Goal: Contribute content: Add original content to the website for others to see

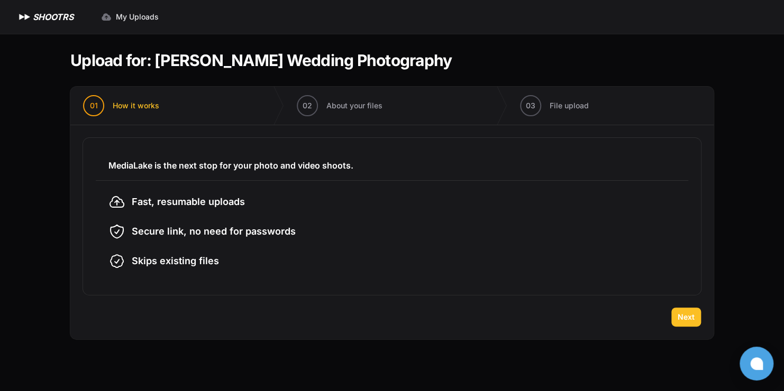
click at [683, 322] on span "Next" at bounding box center [686, 317] width 17 height 11
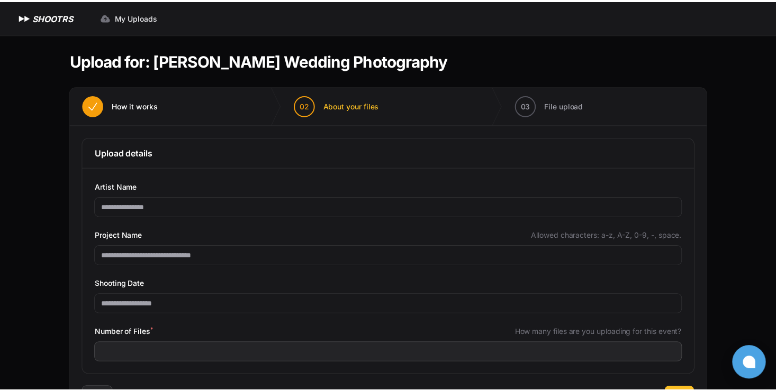
scroll to position [45, 0]
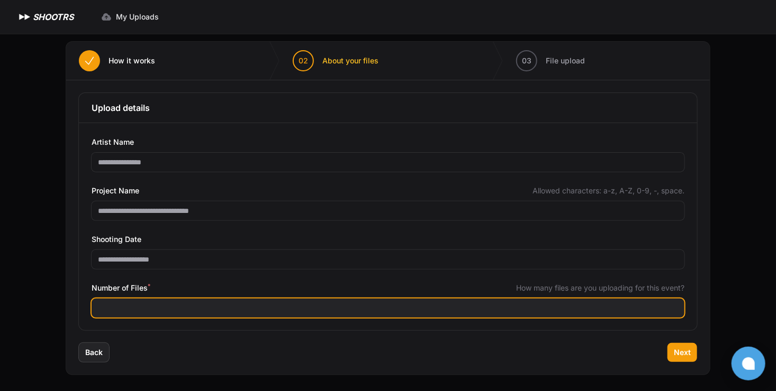
click at [265, 300] on input "Number of Files *" at bounding box center [388, 308] width 592 height 19
type input "***"
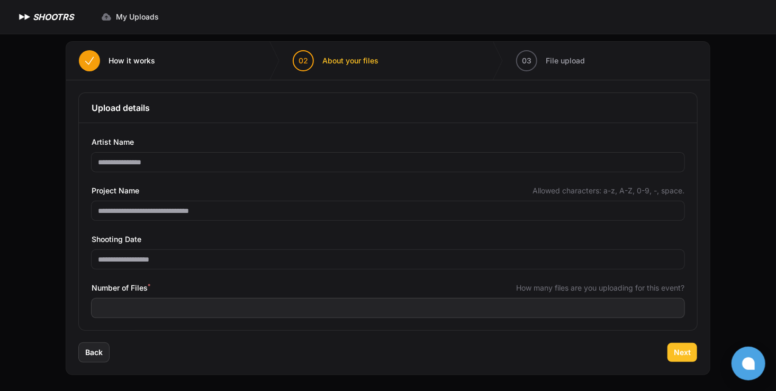
click at [680, 349] on span "Next" at bounding box center [681, 353] width 17 height 11
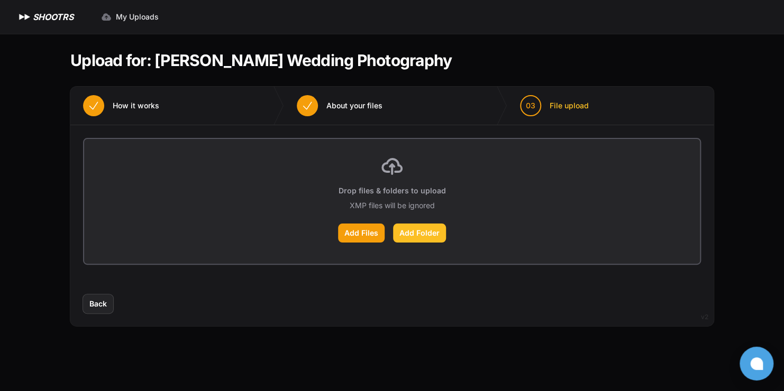
click at [405, 233] on label "Add Folder" at bounding box center [419, 233] width 53 height 19
click at [0, 0] on input "Add Folder" at bounding box center [0, 0] width 0 height 0
